Goal: Task Accomplishment & Management: Complete application form

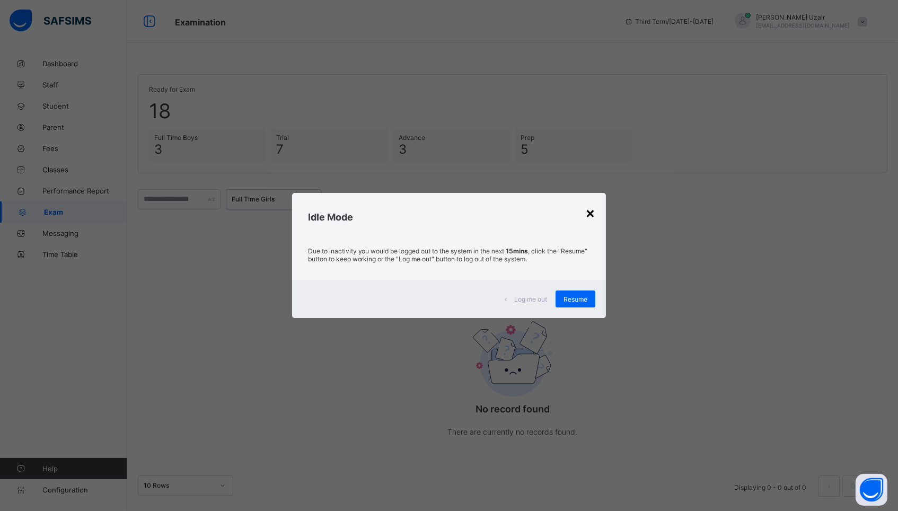
click at [588, 211] on div "×" at bounding box center [590, 213] width 10 height 18
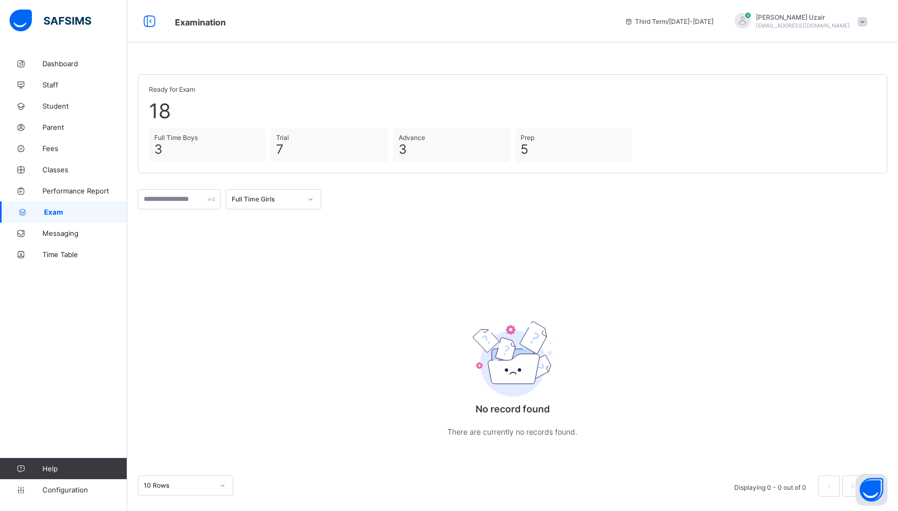
click at [294, 192] on div "Full Time Girls" at bounding box center [263, 199] width 74 height 15
click at [272, 285] on div "Full Time Girls" at bounding box center [273, 288] width 94 height 16
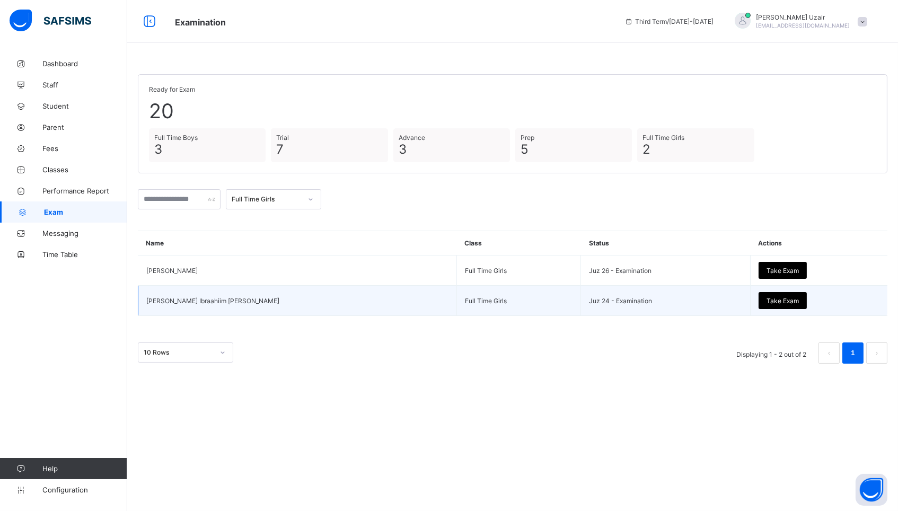
click at [759, 294] on div "Take Exam" at bounding box center [783, 300] width 48 height 17
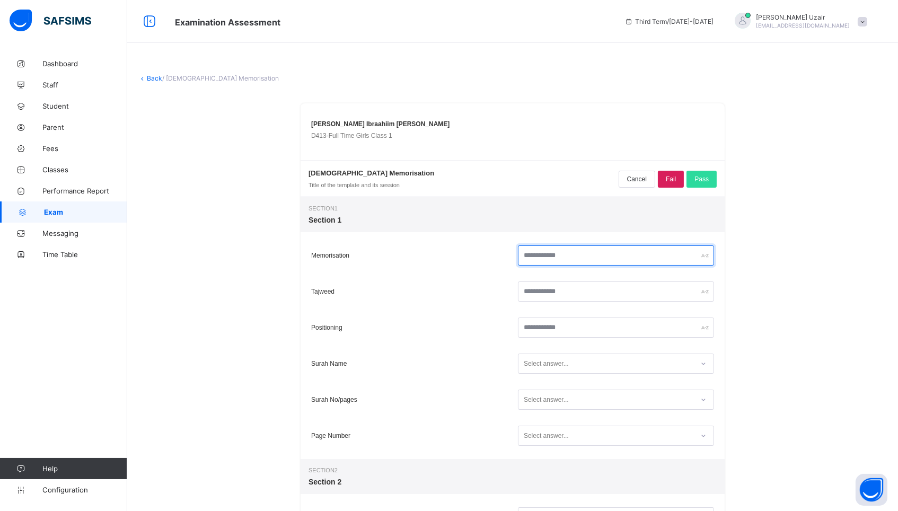
click at [592, 257] on input "text" at bounding box center [616, 256] width 196 height 20
type input "**"
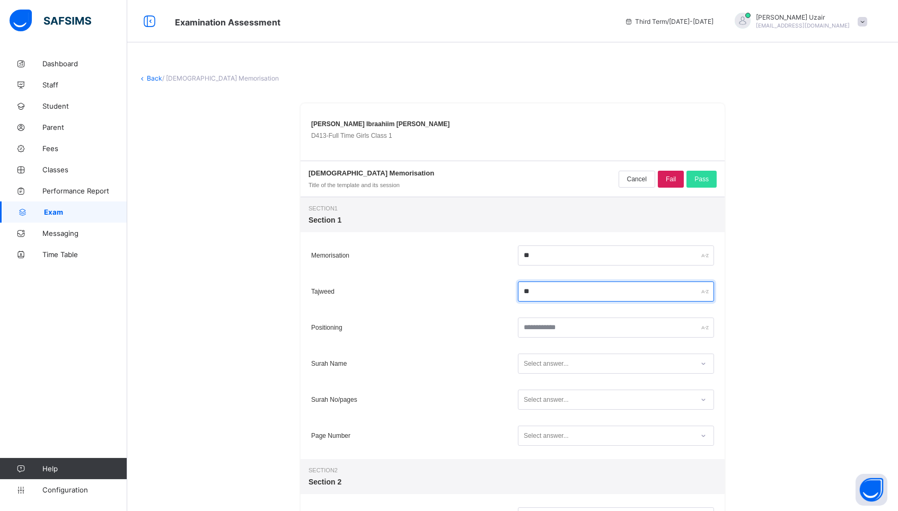
type input "**"
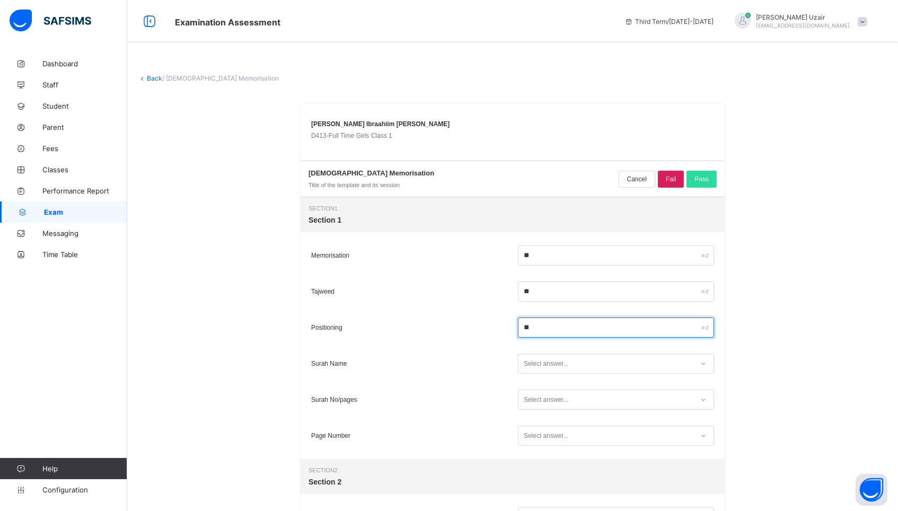
type input "**"
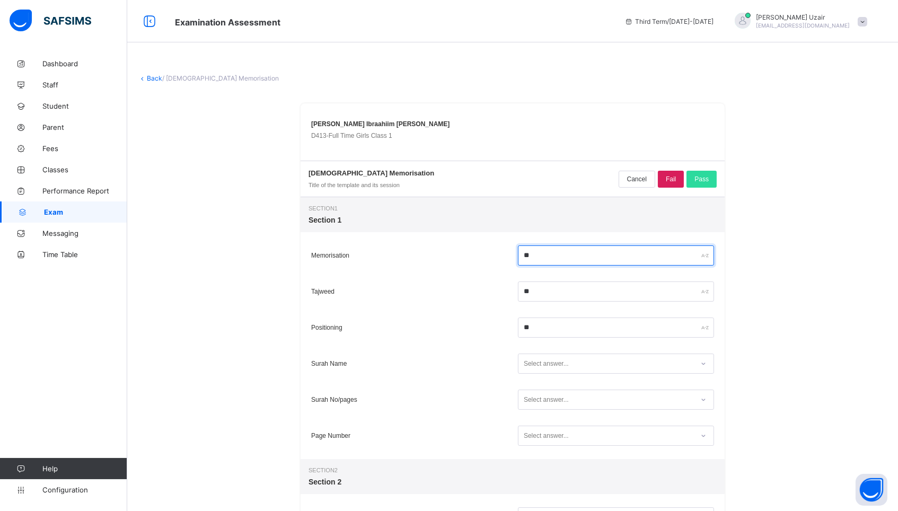
click at [526, 254] on input "**" at bounding box center [616, 256] width 196 height 20
type input "**"
click at [541, 355] on div "Select answer..." at bounding box center [616, 364] width 196 height 20
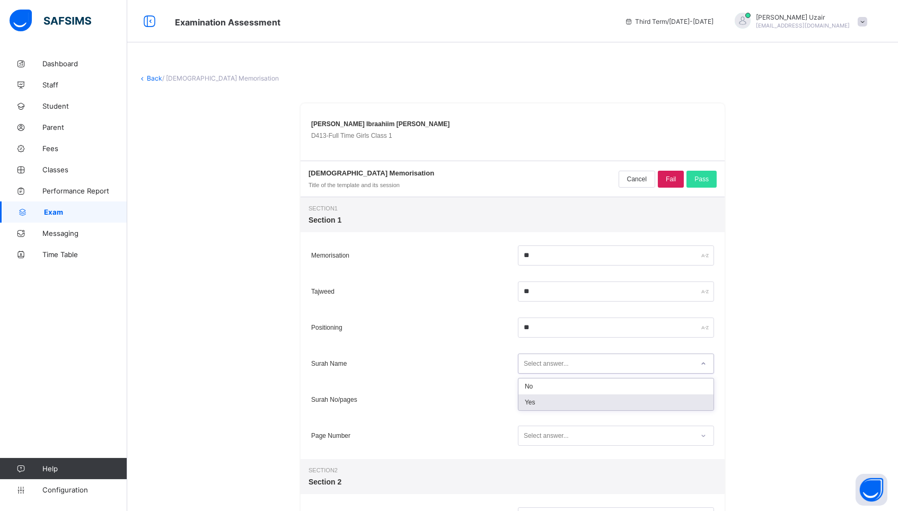
click at [538, 398] on div "Yes" at bounding box center [616, 403] width 195 height 16
click at [538, 398] on div "Select answer..." at bounding box center [546, 400] width 45 height 20
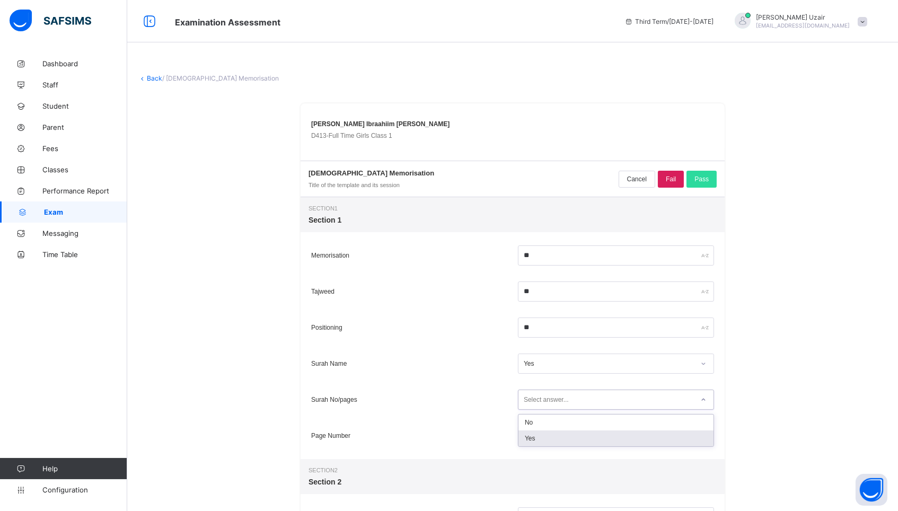
click at [540, 434] on div "Yes" at bounding box center [616, 439] width 195 height 16
click at [540, 434] on div "Select answer..." at bounding box center [546, 436] width 45 height 20
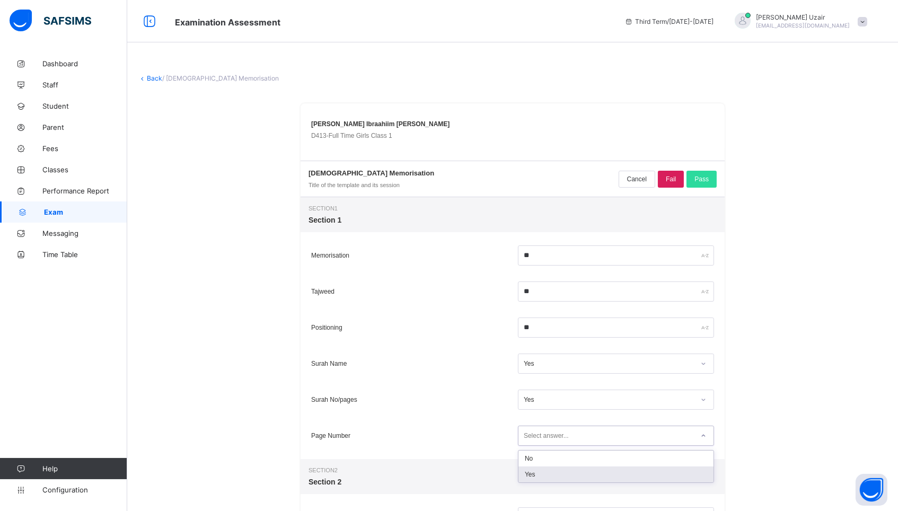
click at [540, 471] on div "Yes" at bounding box center [616, 475] width 195 height 16
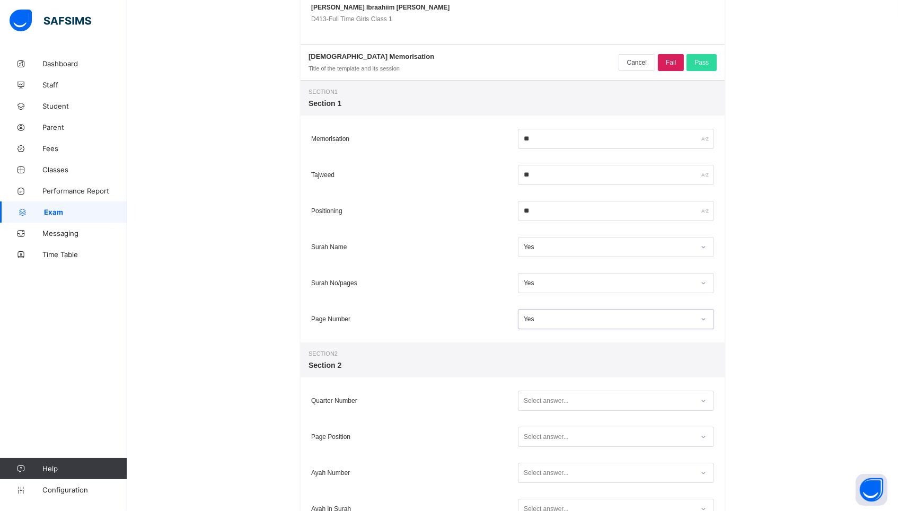
scroll to position [121, 0]
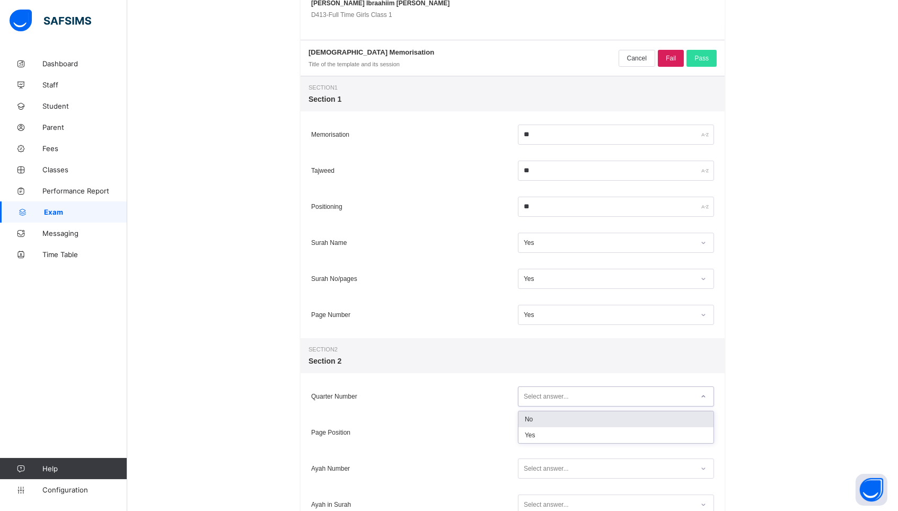
click at [529, 401] on div "Select answer..." at bounding box center [546, 397] width 45 height 20
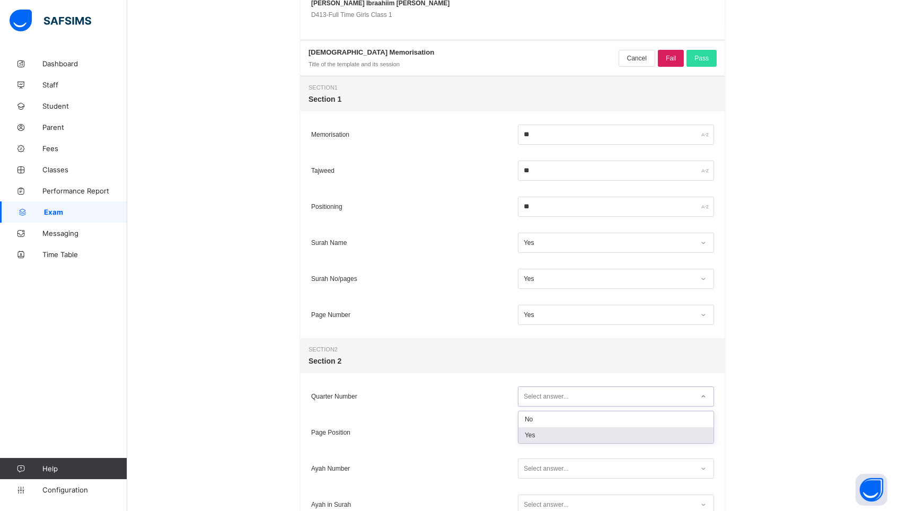
click at [532, 430] on div "Yes" at bounding box center [616, 435] width 195 height 16
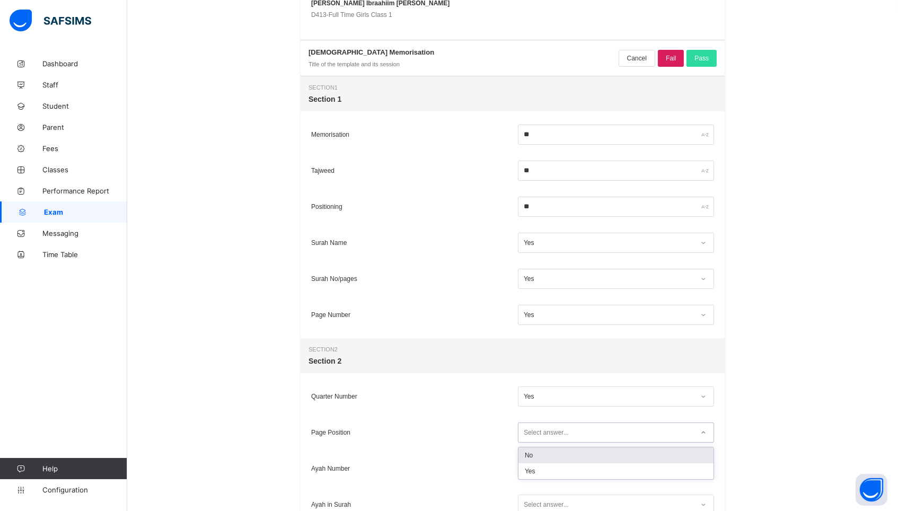
click at [532, 430] on div "Select answer..." at bounding box center [546, 433] width 45 height 20
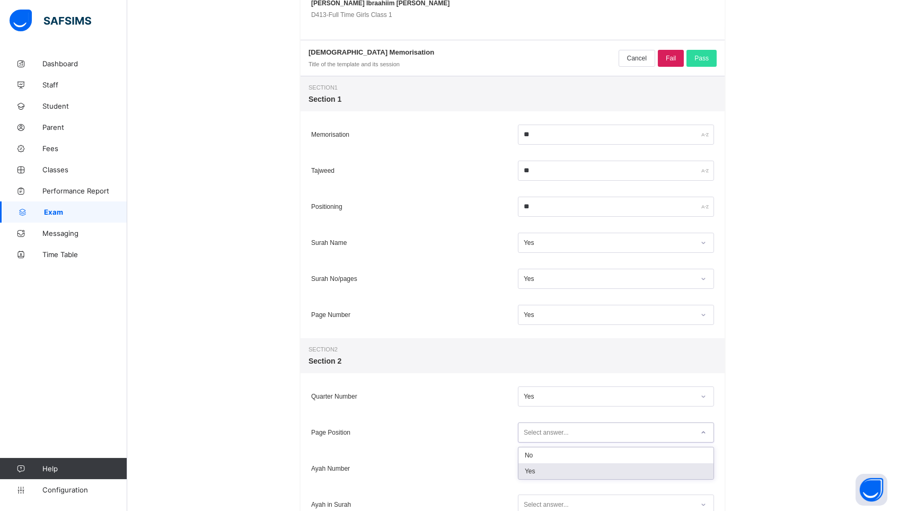
click at [539, 472] on div "Yes" at bounding box center [616, 471] width 195 height 16
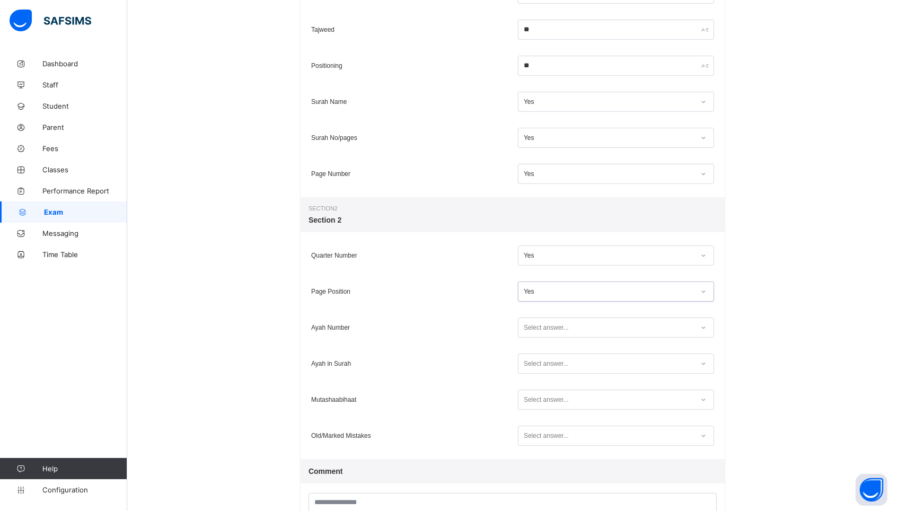
scroll to position [278, 0]
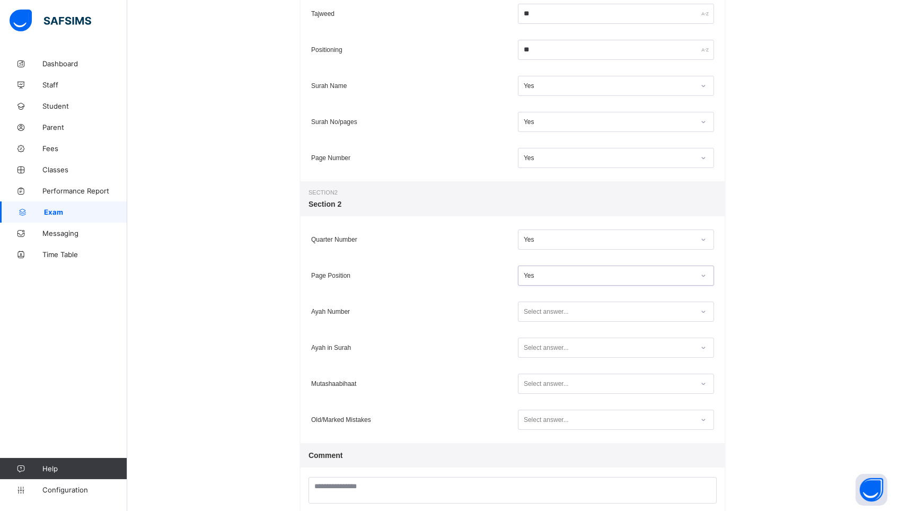
click at [526, 314] on div "Select answer..." at bounding box center [546, 312] width 45 height 20
click at [530, 353] on div "Yes" at bounding box center [616, 351] width 195 height 16
click at [530, 353] on div "Select answer..." at bounding box center [546, 348] width 45 height 20
click at [539, 389] on div "Yes" at bounding box center [616, 387] width 195 height 16
click at [539, 389] on div "Select answer..." at bounding box center [546, 384] width 45 height 20
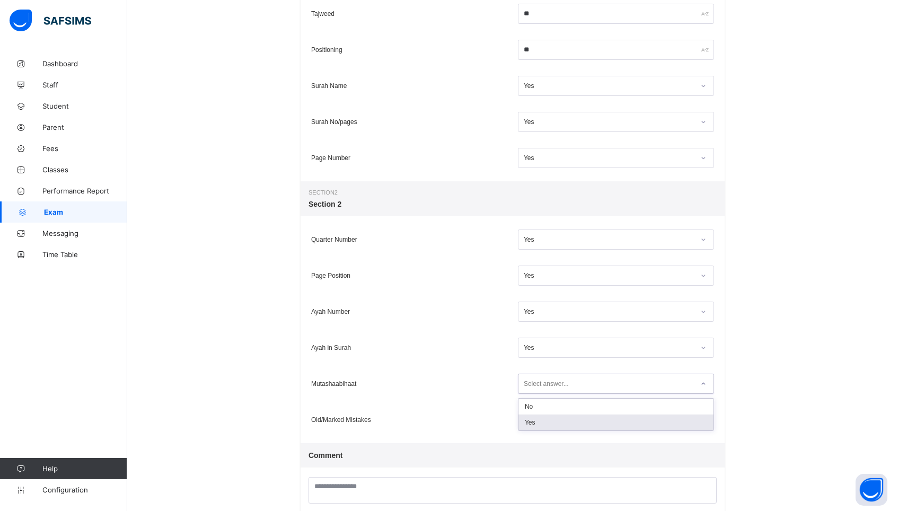
click at [539, 418] on div "Yes" at bounding box center [616, 423] width 195 height 16
click at [539, 418] on div "Select answer..." at bounding box center [546, 420] width 45 height 20
click at [543, 451] on div "Yes" at bounding box center [616, 459] width 195 height 16
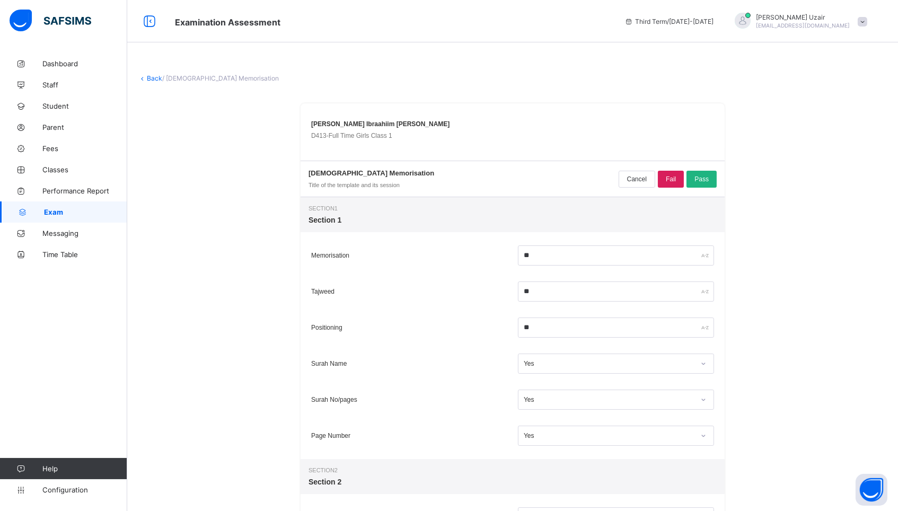
scroll to position [0, 0]
click at [706, 176] on span "Pass" at bounding box center [702, 179] width 14 height 7
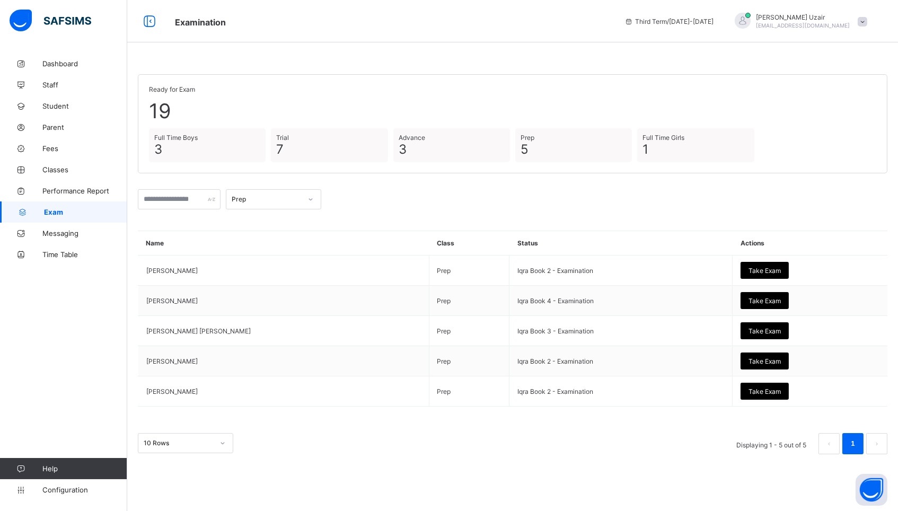
click at [294, 199] on div "Prep" at bounding box center [267, 200] width 70 height 8
click at [285, 291] on div "Full Time Girls" at bounding box center [273, 288] width 94 height 16
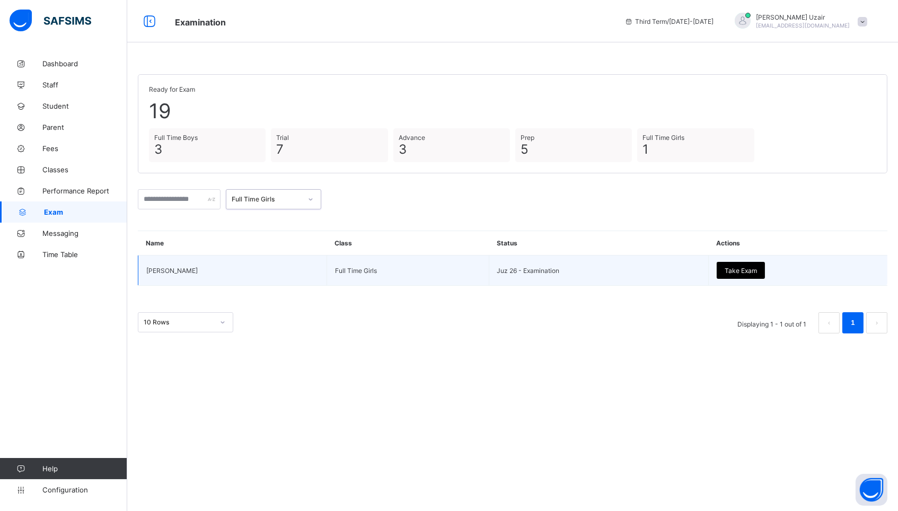
click at [725, 269] on span "Take Exam" at bounding box center [741, 271] width 32 height 8
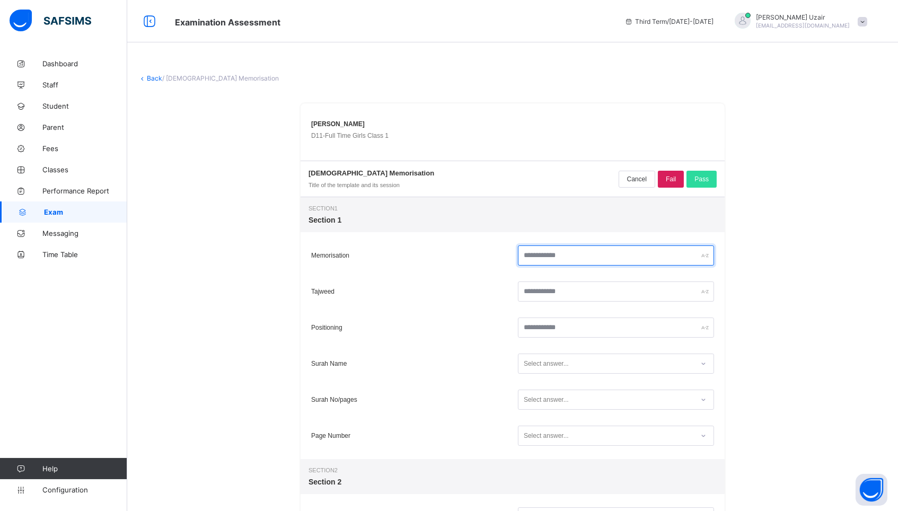
click at [557, 262] on input "text" at bounding box center [616, 256] width 196 height 20
type input "**"
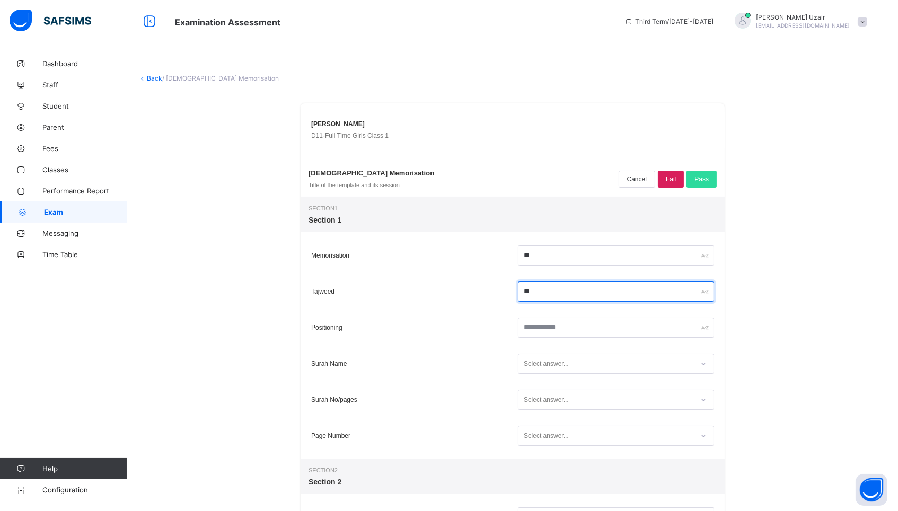
type input "**"
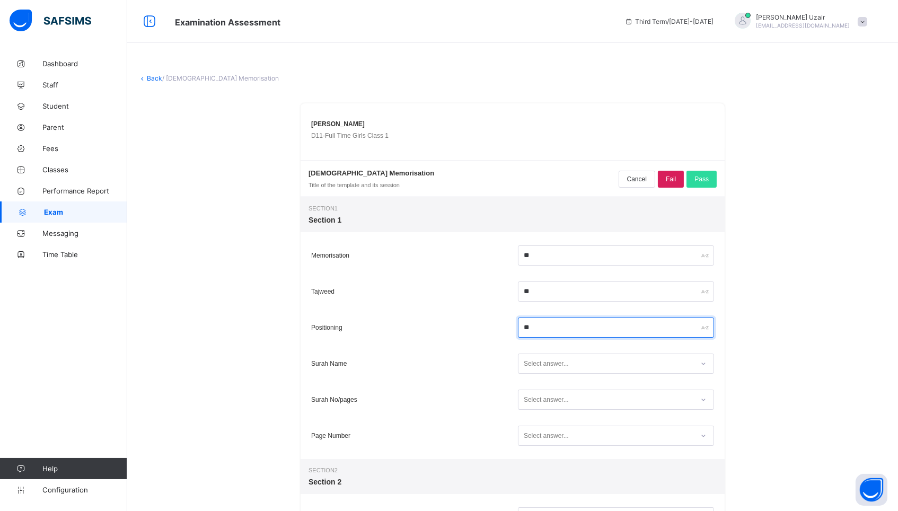
type input "**"
click at [566, 358] on div "Select answer..." at bounding box center [546, 364] width 45 height 20
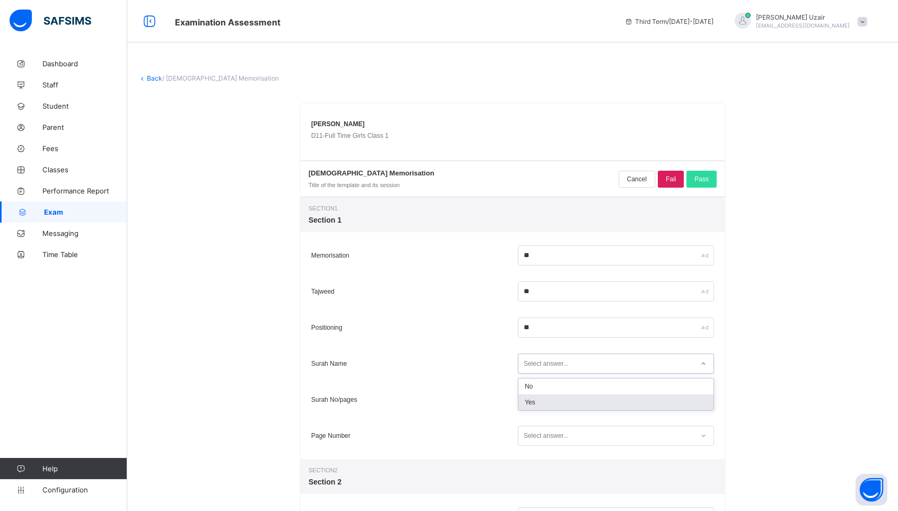
click at [563, 409] on div "Yes" at bounding box center [616, 403] width 195 height 16
click at [563, 409] on div "Select answer..." at bounding box center [616, 400] width 196 height 20
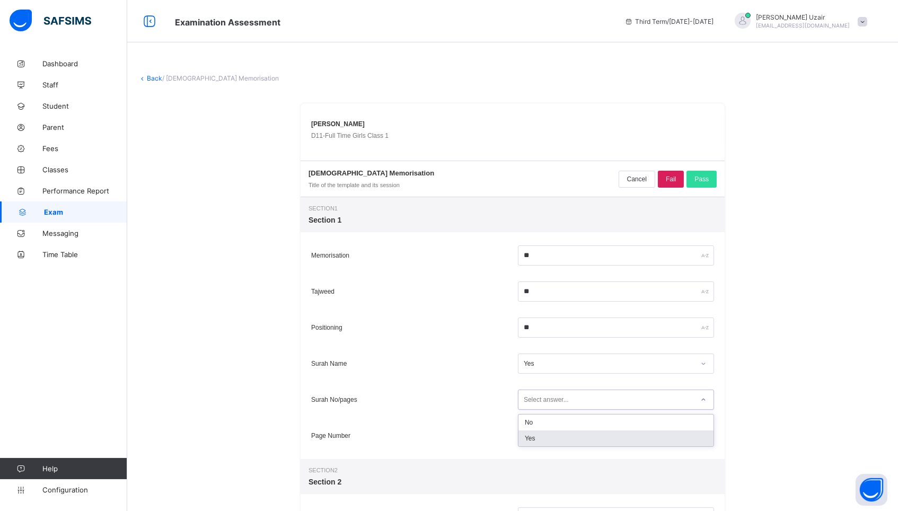
click at [563, 443] on div "Yes" at bounding box center [616, 439] width 195 height 16
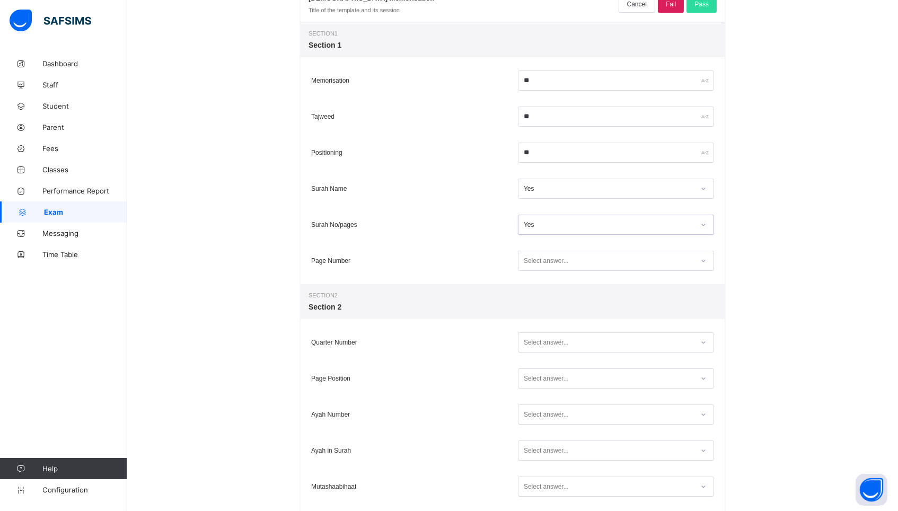
click at [539, 266] on div "Select answer..." at bounding box center [546, 261] width 45 height 20
click at [538, 287] on div "No" at bounding box center [616, 284] width 195 height 16
click at [538, 261] on div "No" at bounding box center [609, 260] width 171 height 7
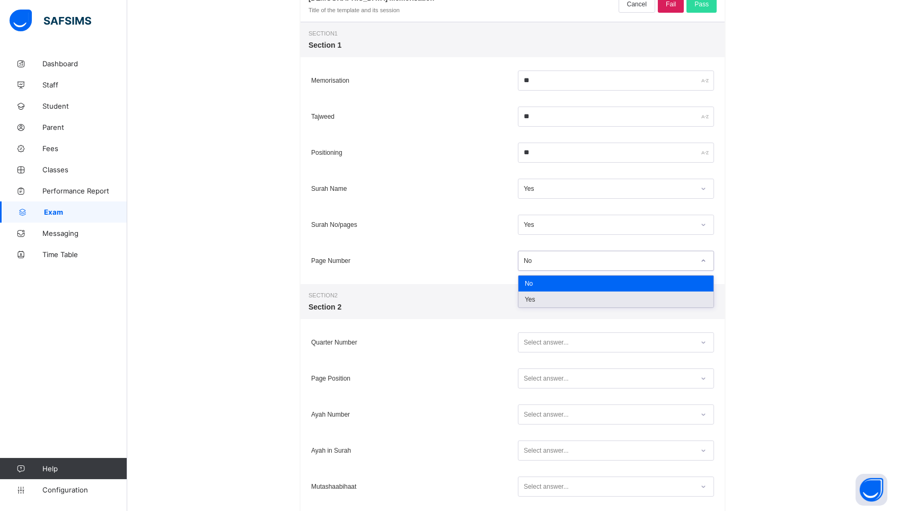
click at [536, 301] on div "Yes" at bounding box center [616, 300] width 195 height 16
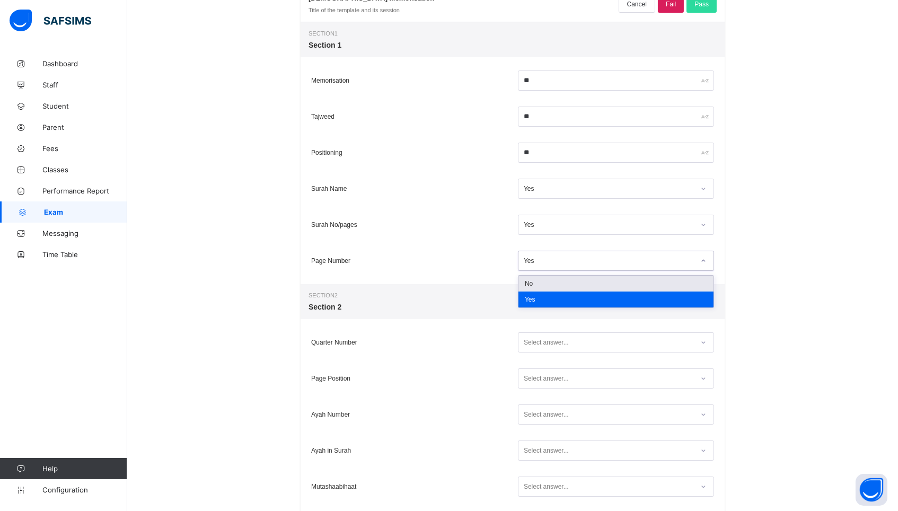
click at [547, 256] on div "Yes" at bounding box center [606, 261] width 175 height 14
click at [546, 278] on div "No" at bounding box center [616, 284] width 195 height 16
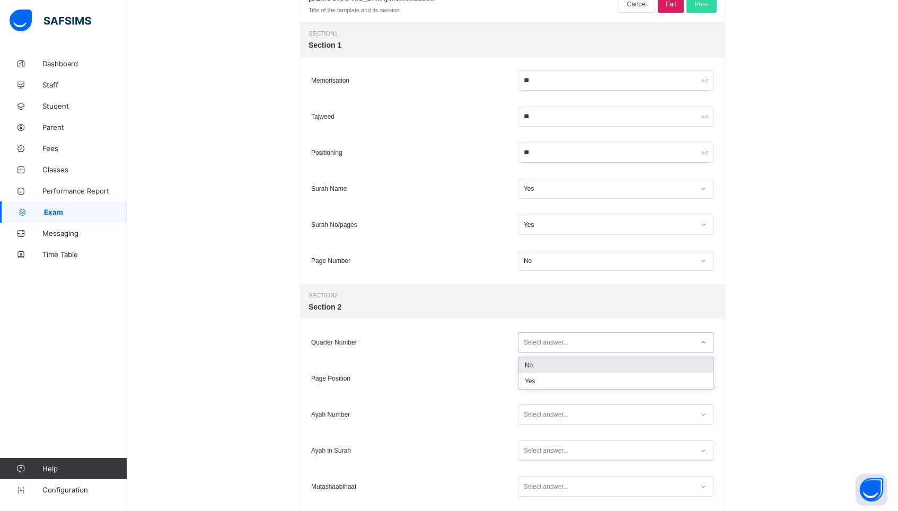
click at [545, 341] on div "Select answer..." at bounding box center [546, 342] width 45 height 20
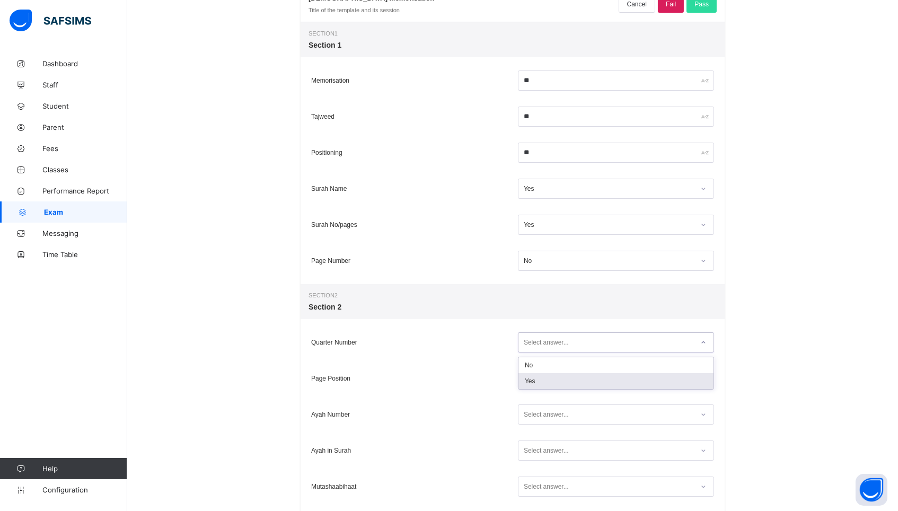
click at [542, 380] on div "Yes" at bounding box center [616, 381] width 195 height 16
click at [542, 380] on div "Select answer..." at bounding box center [546, 379] width 45 height 20
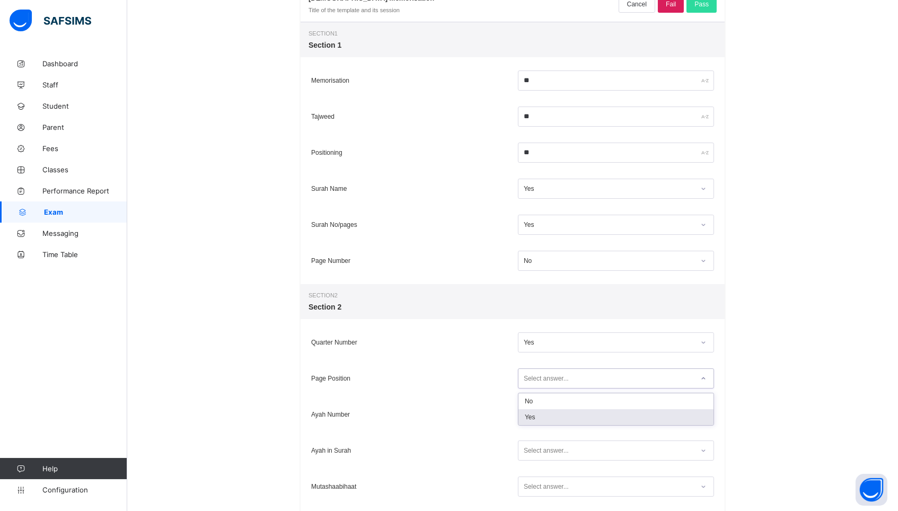
click at [539, 417] on div "Yes" at bounding box center [616, 417] width 195 height 16
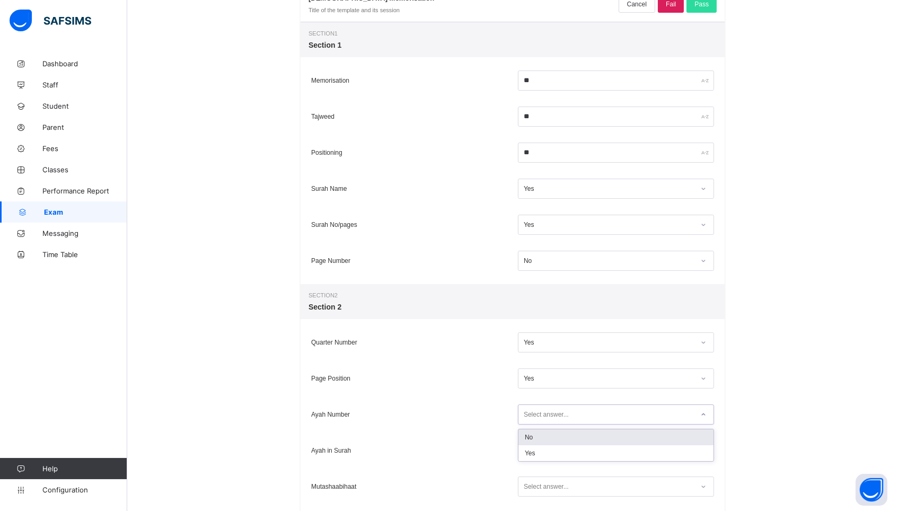
click at [539, 417] on div "Select answer..." at bounding box center [546, 415] width 45 height 20
click at [537, 440] on div "No" at bounding box center [616, 438] width 195 height 16
click at [535, 453] on div "Select answer..." at bounding box center [546, 451] width 45 height 20
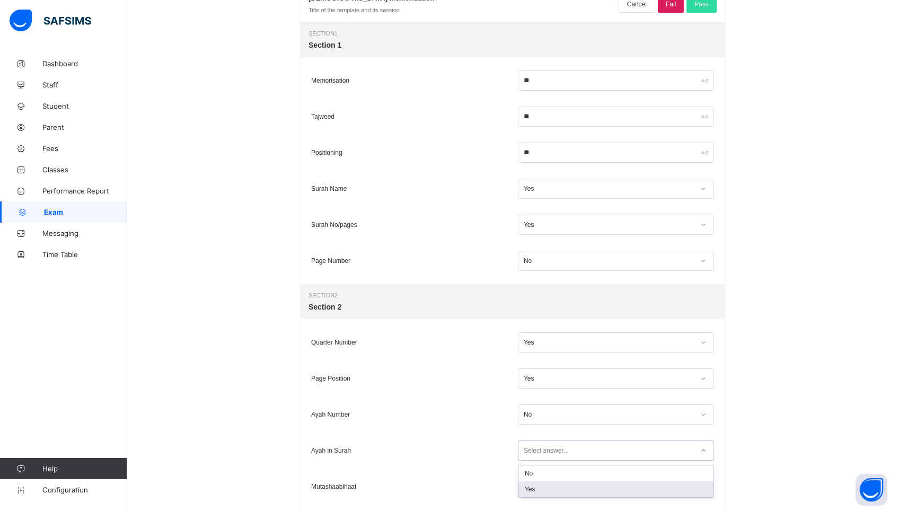
click at [535, 493] on div "Yes" at bounding box center [616, 489] width 195 height 16
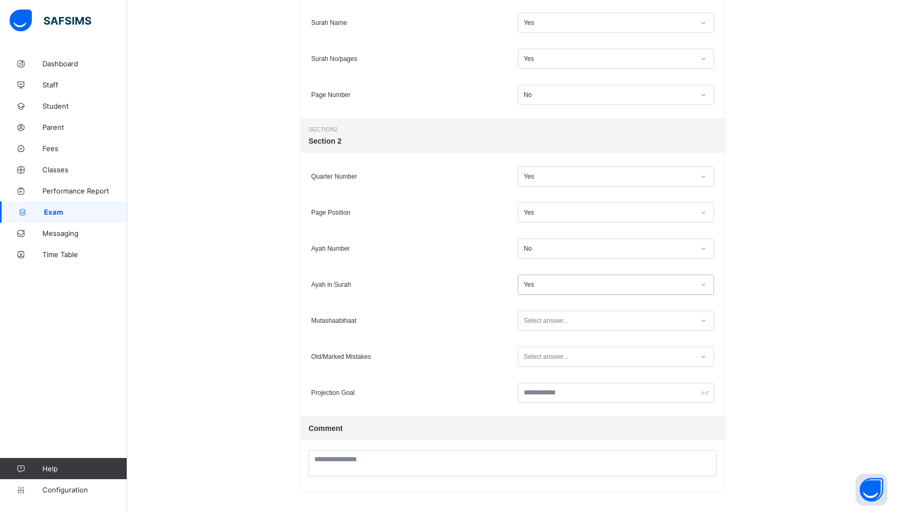
scroll to position [340, 0]
click at [553, 323] on div "Select answer..." at bounding box center [546, 321] width 45 height 20
click at [548, 356] on div "Yes" at bounding box center [616, 360] width 195 height 16
click at [548, 356] on div "Select answer..." at bounding box center [546, 357] width 45 height 20
click at [540, 395] on div "Yes" at bounding box center [616, 396] width 195 height 16
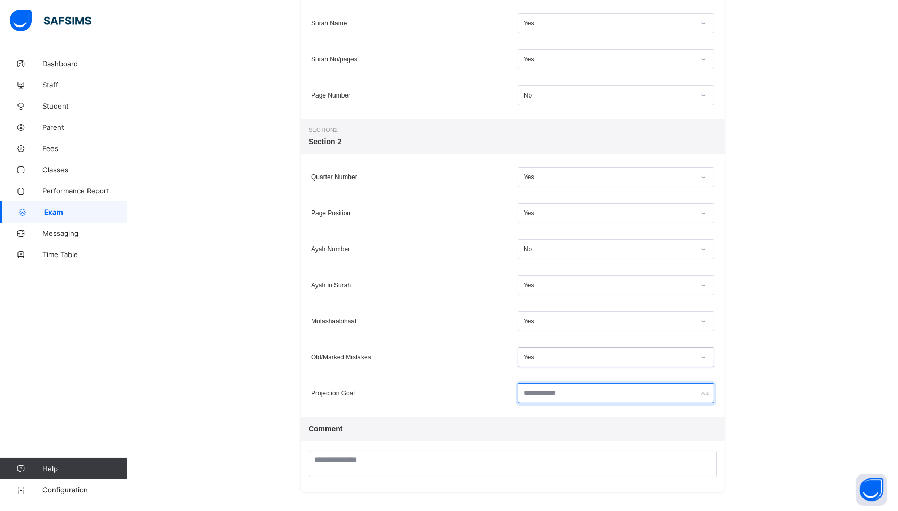
click at [540, 398] on input "text" at bounding box center [616, 393] width 196 height 20
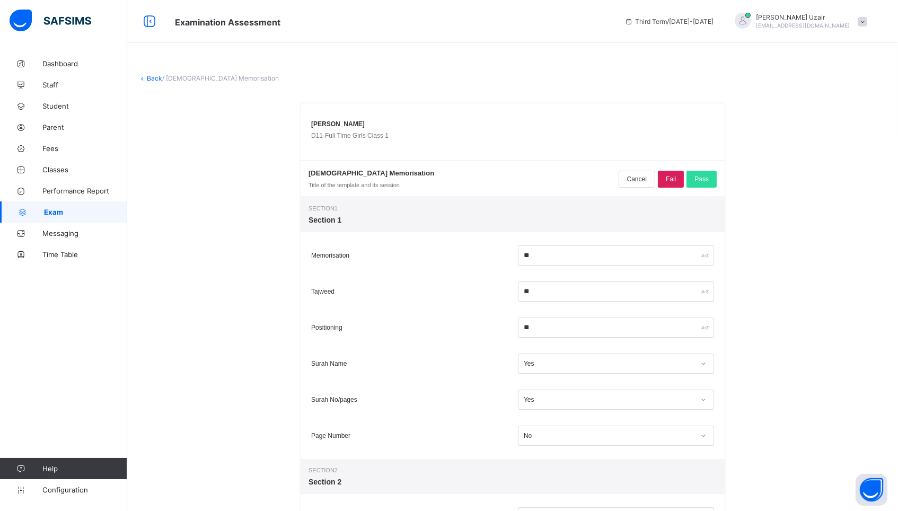
scroll to position [0, 0]
click at [529, 291] on input "**" at bounding box center [616, 292] width 196 height 20
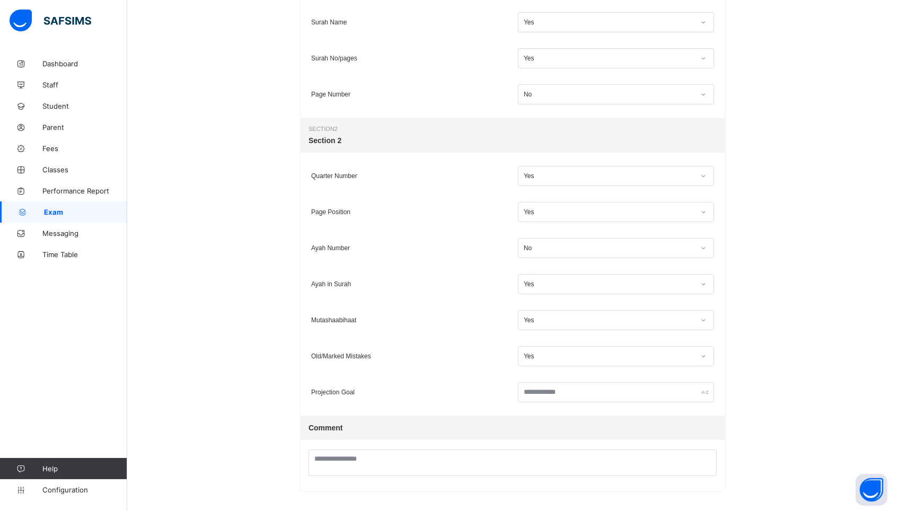
scroll to position [340, 0]
type input "**"
click at [540, 377] on div "Projection Goal" at bounding box center [513, 393] width 424 height 36
click at [540, 394] on input "text" at bounding box center [616, 393] width 196 height 20
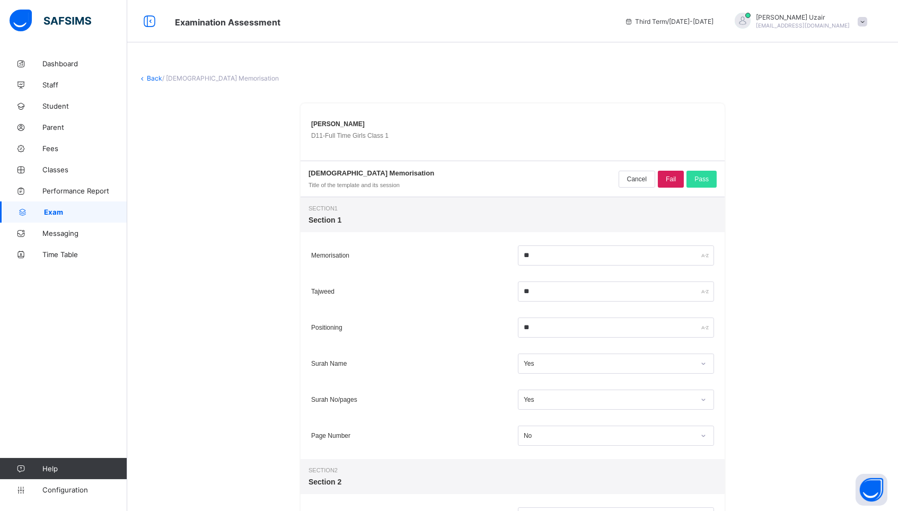
scroll to position [0, 0]
type input "******"
click at [709, 175] on div "Pass" at bounding box center [702, 179] width 30 height 17
